Goal: Task Accomplishment & Management: Manage account settings

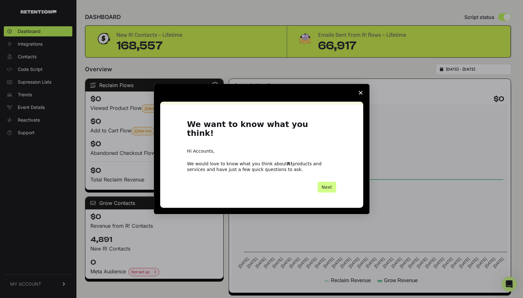
click at [359, 95] on icon "Close survey" at bounding box center [360, 93] width 4 height 4
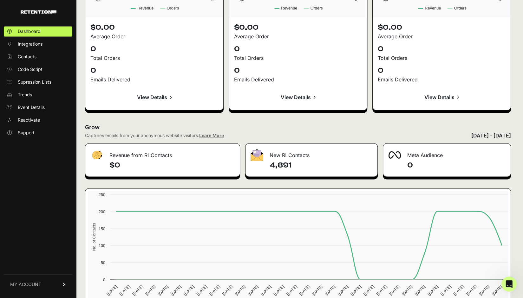
scroll to position [664, 0]
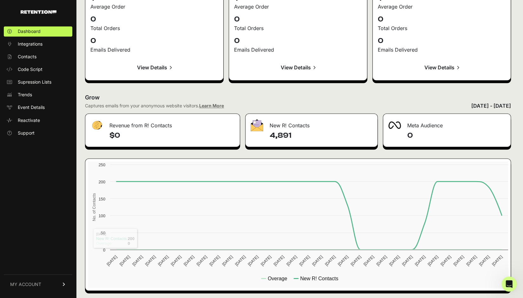
click at [44, 284] on link "MY ACCOUNT" at bounding box center [38, 283] width 68 height 19
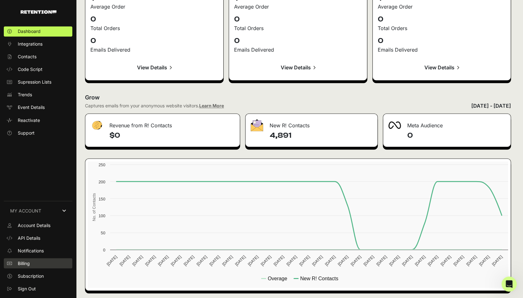
click at [38, 263] on link "Billing" at bounding box center [38, 263] width 68 height 10
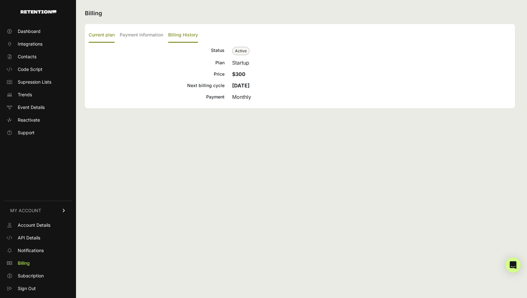
click at [185, 32] on label "Billing History" at bounding box center [183, 35] width 30 height 15
click at [0, 0] on input "Billing History" at bounding box center [0, 0] width 0 height 0
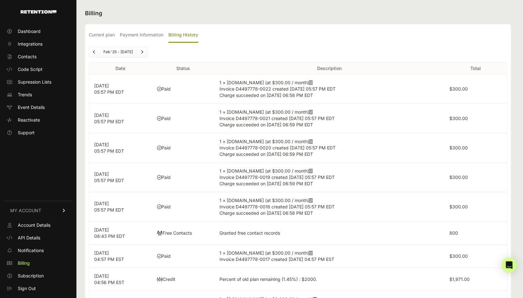
click at [309, 82] on icon at bounding box center [310, 82] width 3 height 4
